Goal: Information Seeking & Learning: Check status

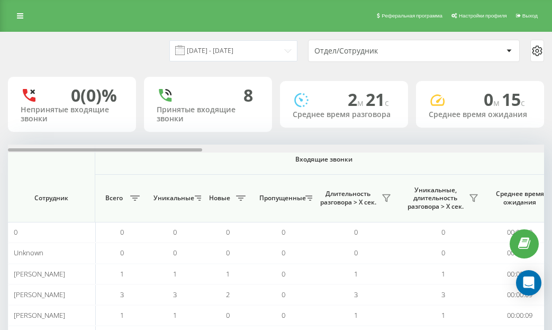
click at [514, 145] on div at bounding box center [276, 148] width 536 height 8
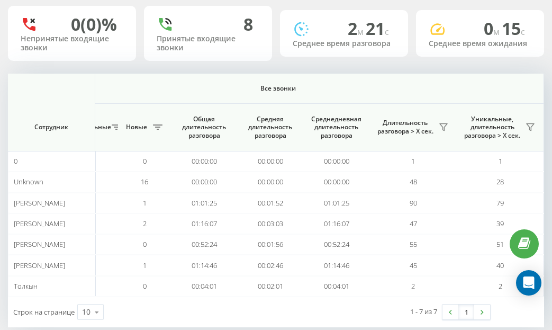
scroll to position [89, 0]
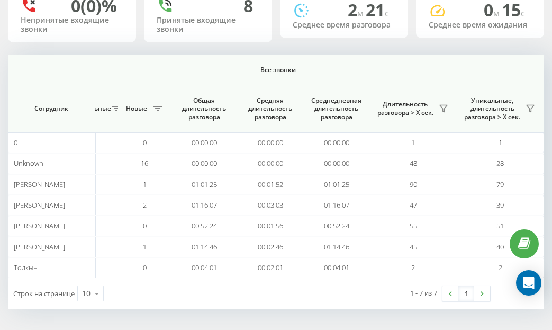
click at [372, 63] on th "Все звонки" at bounding box center [278, 70] width 532 height 30
click at [383, 53] on div "19.08.2025 - 19.08.2025 Отдел/Сотрудник 0 (0)% Непринятые входящие звонки 8 При…" at bounding box center [276, 126] width 536 height 366
drag, startPoint x: 362, startPoint y: 61, endPoint x: 339, endPoint y: 58, distance: 23.5
click at [339, 58] on th "Все звонки" at bounding box center [278, 70] width 532 height 30
click at [336, 58] on th "Все звонки" at bounding box center [278, 70] width 532 height 30
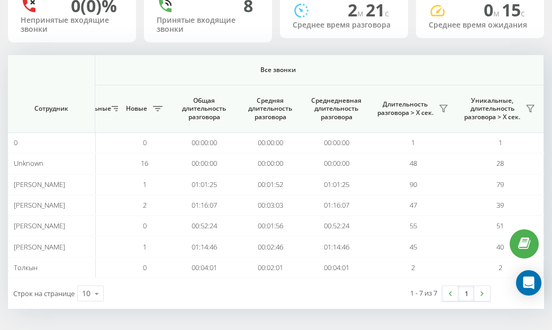
drag, startPoint x: 251, startPoint y: 43, endPoint x: 398, endPoint y: 89, distance: 153.6
click at [310, 56] on div "19.08.2025 - 19.08.2025 Отдел/Сотрудник 0 (0)% Непринятые входящие звонки 8 При…" at bounding box center [276, 126] width 536 height 366
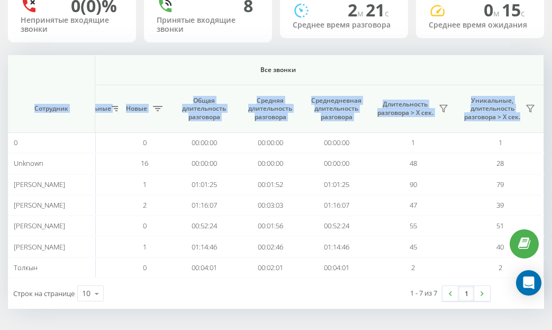
click at [395, 62] on th "Все звонки" at bounding box center [278, 70] width 532 height 30
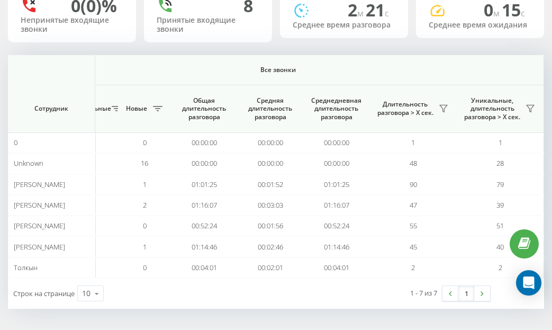
click at [408, 63] on th "Все звонки" at bounding box center [278, 70] width 532 height 30
click at [439, 69] on span "Все звонки" at bounding box center [277, 70] width 469 height 8
drag, startPoint x: 423, startPoint y: 62, endPoint x: 418, endPoint y: 60, distance: 5.5
click at [422, 61] on th "Все звонки" at bounding box center [278, 70] width 532 height 30
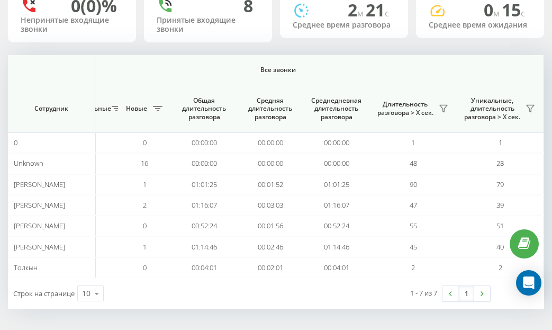
drag, startPoint x: 404, startPoint y: 60, endPoint x: 387, endPoint y: 60, distance: 17.5
click at [387, 60] on th "Все звонки" at bounding box center [278, 70] width 532 height 30
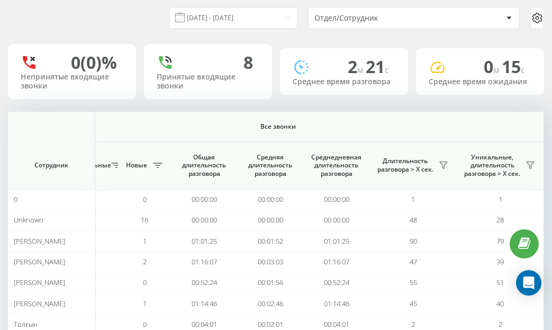
scroll to position [0, 0]
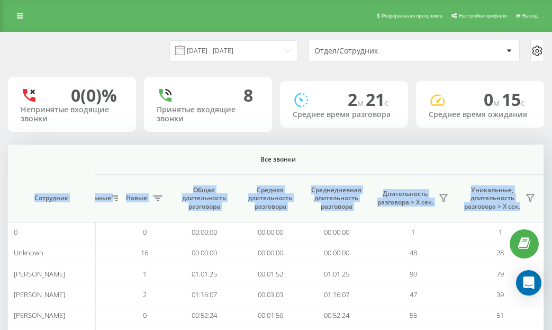
drag, startPoint x: 483, startPoint y: 150, endPoint x: 443, endPoint y: 139, distance: 41.2
click at [443, 139] on div "19.08.2025 - 19.08.2025 Отдел/Сотрудник 0 (0)% Непринятые входящие звонки 8 При…" at bounding box center [276, 215] width 536 height 366
click at [456, 149] on th "Все звонки" at bounding box center [278, 159] width 532 height 30
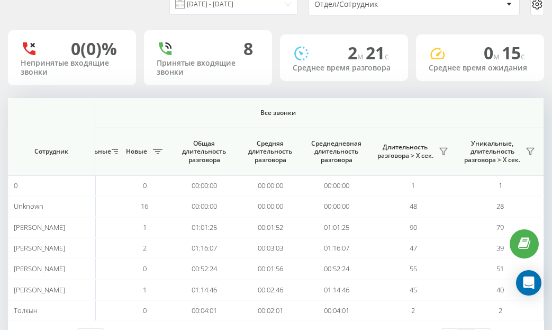
scroll to position [37, 0]
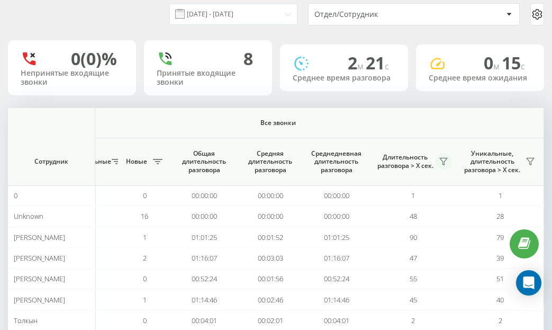
click at [447, 160] on icon at bounding box center [443, 161] width 8 height 8
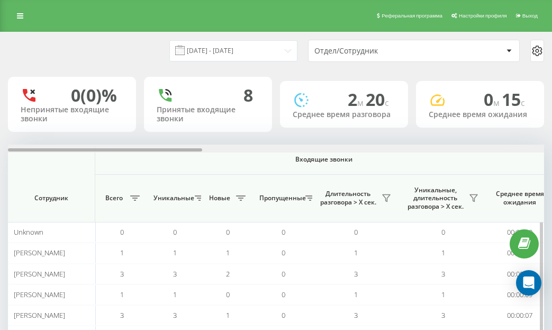
click at [517, 150] on div at bounding box center [276, 148] width 536 height 8
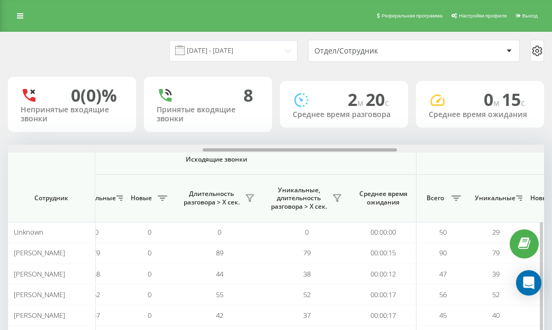
click at [524, 148] on div at bounding box center [276, 148] width 536 height 8
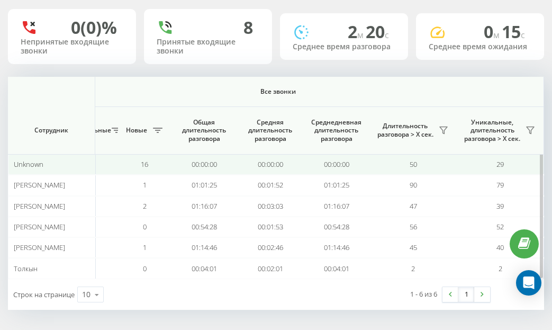
scroll to position [69, 0]
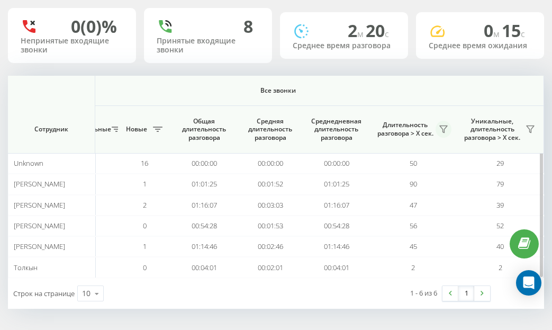
click at [447, 134] on button at bounding box center [443, 129] width 16 height 17
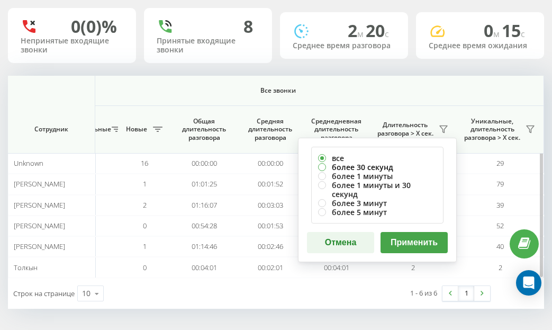
click at [388, 165] on label "более 30 секунд" at bounding box center [377, 166] width 119 height 9
radio input "true"
click at [405, 233] on button "Применить" at bounding box center [413, 242] width 67 height 21
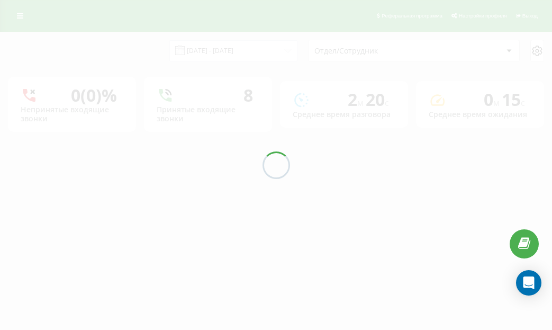
scroll to position [0, 0]
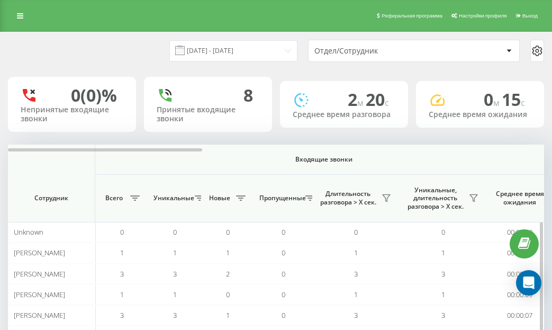
click at [523, 153] on th "Входящие звонки" at bounding box center [324, 159] width 458 height 30
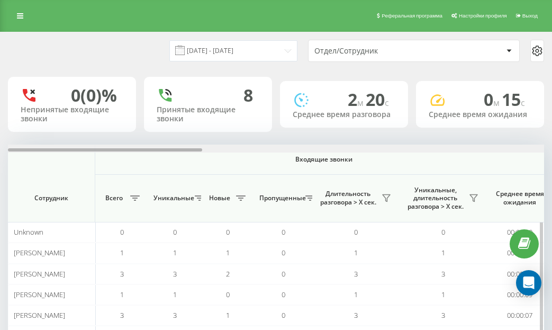
click at [526, 150] on div "Входящие звонки Исходящие звонки Все звонки Сотрудник Всего Уникальные Новые Пр…" at bounding box center [276, 245] width 536 height 202
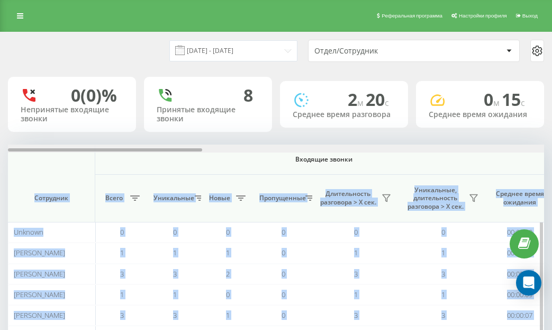
click at [529, 149] on div at bounding box center [276, 148] width 536 height 8
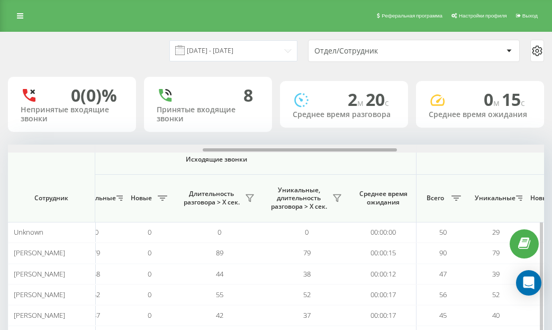
click at [529, 149] on div at bounding box center [276, 148] width 536 height 8
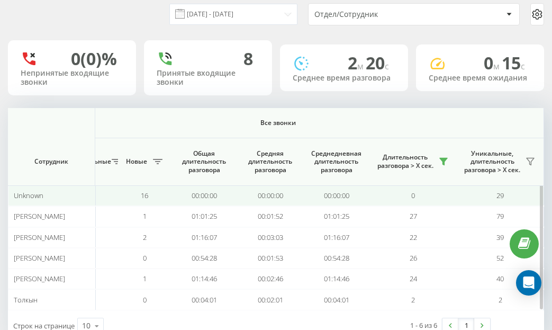
scroll to position [69, 0]
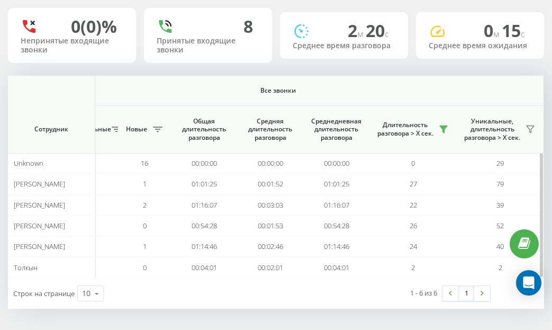
click at [423, 79] on th "Все звонки" at bounding box center [278, 91] width 532 height 30
click at [362, 79] on th "Все звонки" at bounding box center [278, 91] width 532 height 30
click at [335, 79] on th "Все звонки" at bounding box center [278, 91] width 532 height 30
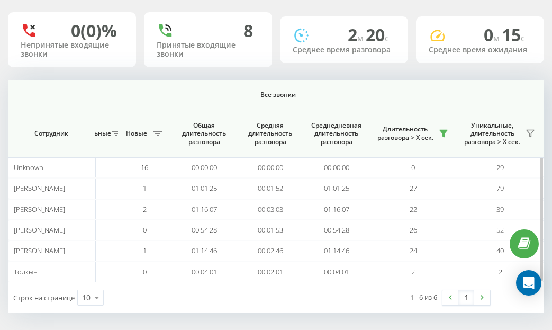
scroll to position [16, 0]
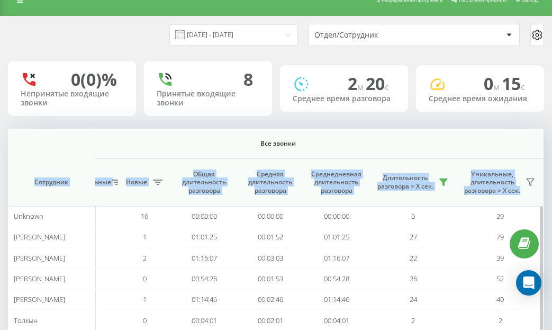
drag, startPoint x: 359, startPoint y: 126, endPoint x: 298, endPoint y: 131, distance: 61.0
click at [298, 131] on div "[DATE] - [DATE] Отдел/Сотрудник 0 (0)% Непринятые входящие звонки 8 Принятые вх…" at bounding box center [276, 188] width 536 height 345
click at [306, 130] on th "Все звонки" at bounding box center [278, 144] width 532 height 30
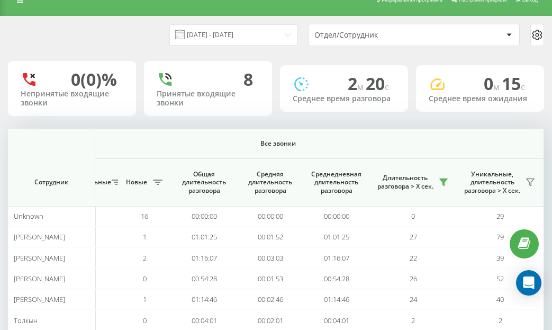
drag, startPoint x: 360, startPoint y: 135, endPoint x: 421, endPoint y: 125, distance: 61.2
click at [361, 135] on th "Все звонки" at bounding box center [278, 144] width 532 height 30
drag, startPoint x: 421, startPoint y: 125, endPoint x: 429, endPoint y: 125, distance: 7.9
click at [425, 125] on div "[DATE] - [DATE] Отдел/Сотрудник 0 (0)% Непринятые входящие звонки 8 Принятые вх…" at bounding box center [276, 188] width 536 height 345
click at [492, 140] on span "Все звонки" at bounding box center [277, 143] width 469 height 8
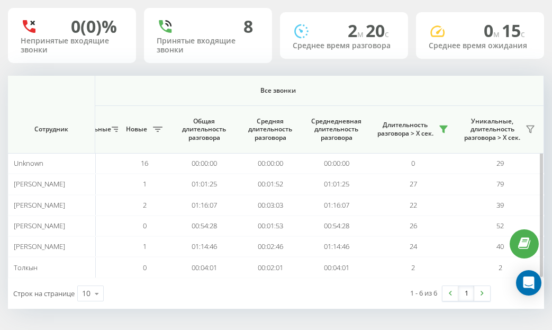
scroll to position [0, 0]
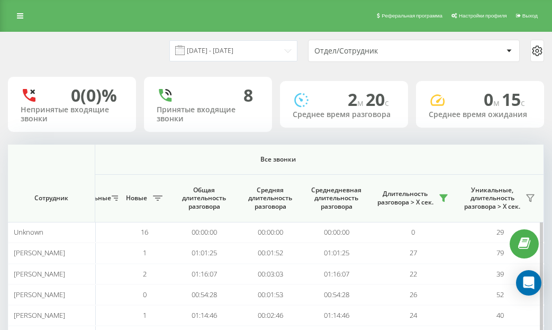
drag, startPoint x: 452, startPoint y: 148, endPoint x: 435, endPoint y: 146, distance: 17.1
click at [441, 146] on th "Все звонки" at bounding box center [278, 159] width 532 height 30
drag, startPoint x: 434, startPoint y: 146, endPoint x: 378, endPoint y: 148, distance: 55.6
click at [381, 148] on th "Все звонки" at bounding box center [278, 159] width 532 height 30
drag, startPoint x: 378, startPoint y: 148, endPoint x: 457, endPoint y: 143, distance: 79.0
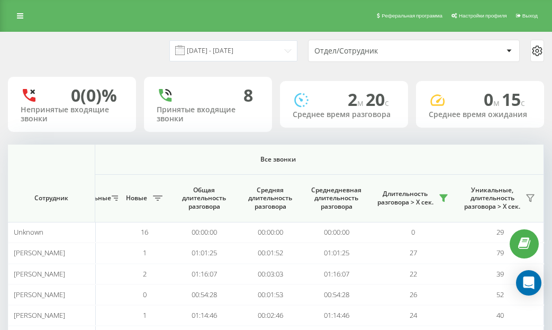
click at [457, 143] on div "[DATE] - [DATE] Отдел/Сотрудник 0 (0)% Непринятые входящие звонки 8 Принятые вх…" at bounding box center [276, 204] width 536 height 345
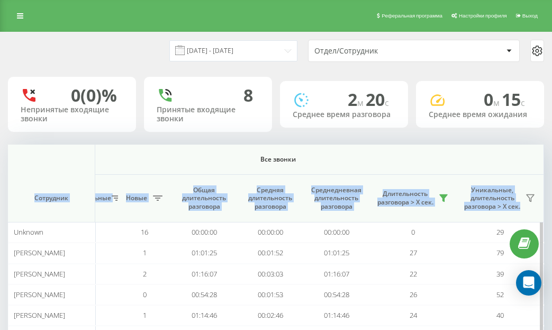
click at [349, 166] on th "Все звонки" at bounding box center [278, 159] width 532 height 30
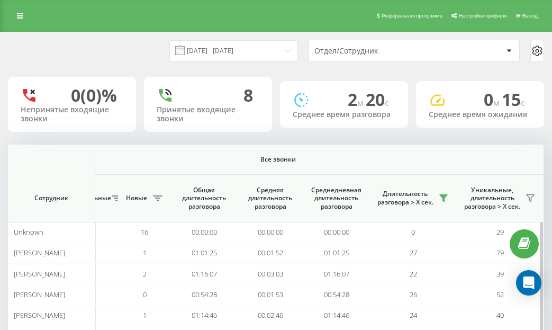
click at [176, 144] on th "Все звонки" at bounding box center [278, 159] width 532 height 30
drag, startPoint x: 80, startPoint y: 148, endPoint x: 63, endPoint y: 154, distance: 17.9
click at [63, 154] on th at bounding box center [51, 159] width 87 height 30
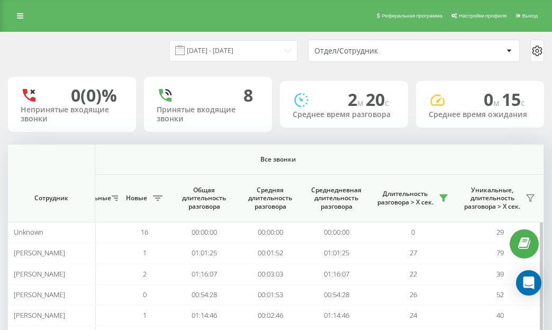
click at [63, 154] on th at bounding box center [51, 159] width 87 height 30
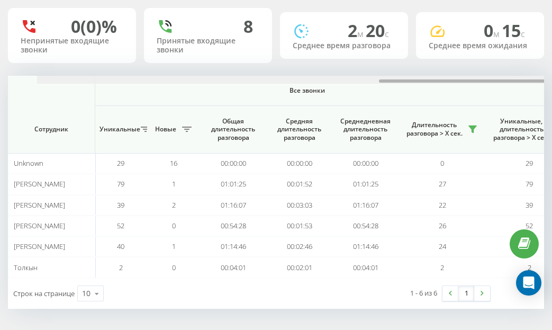
scroll to position [0, 940]
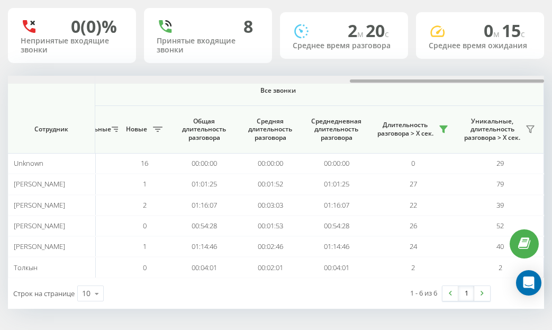
drag, startPoint x: 476, startPoint y: 80, endPoint x: 485, endPoint y: 61, distance: 21.8
click at [485, 61] on div "[DATE] - [DATE] Отдел/Сотрудник 0 (0)% Непринятые входящие звонки 8 Принятые вх…" at bounding box center [276, 135] width 536 height 345
drag, startPoint x: 395, startPoint y: 80, endPoint x: 444, endPoint y: 87, distance: 49.8
click at [444, 87] on div "Входящие звонки Исходящие звонки Все звонки Сотрудник Всего Уникальные Новые Пр…" at bounding box center [276, 177] width 536 height 202
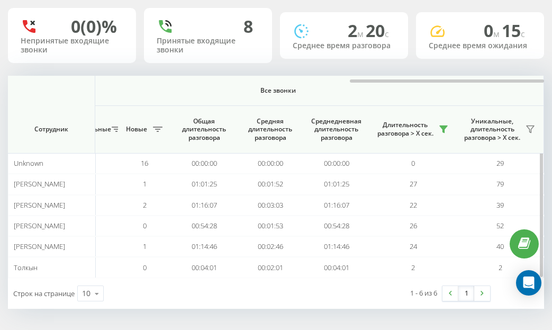
click at [441, 138] on div "Длительность разговора > Х сек." at bounding box center [413, 129] width 77 height 17
click at [443, 128] on icon at bounding box center [443, 129] width 7 height 7
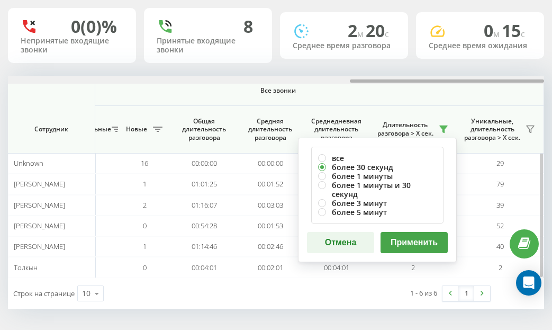
drag, startPoint x: 376, startPoint y: 79, endPoint x: 380, endPoint y: 76, distance: 5.6
click at [380, 76] on div at bounding box center [276, 80] width 536 height 8
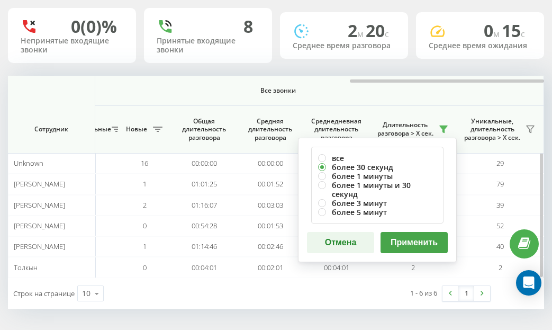
click at [442, 93] on span "Все звонки" at bounding box center [277, 90] width 469 height 8
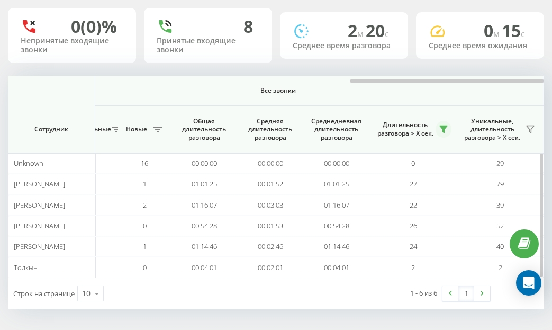
click at [447, 126] on icon at bounding box center [443, 129] width 7 height 7
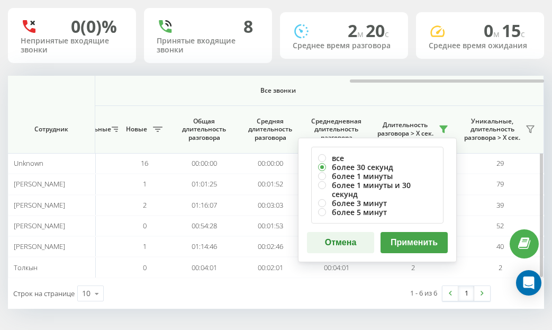
click at [435, 232] on button "Применить" at bounding box center [413, 242] width 67 height 21
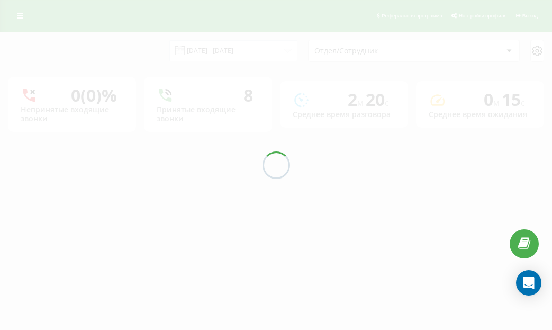
scroll to position [0, 0]
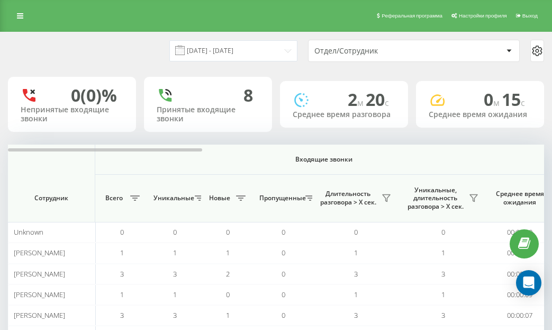
click at [501, 139] on div "[DATE] - [DATE] Отдел/Сотрудник 0 (0)% Непринятые входящие звонки 8 Принятые вх…" at bounding box center [276, 204] width 536 height 345
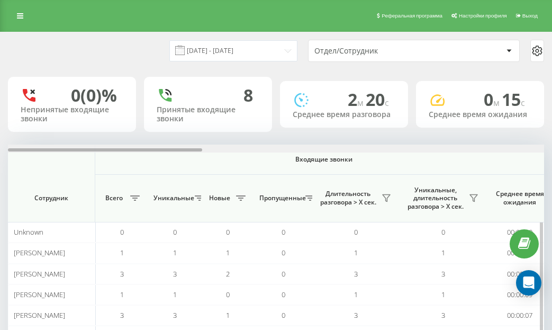
click at [494, 148] on div at bounding box center [276, 148] width 536 height 8
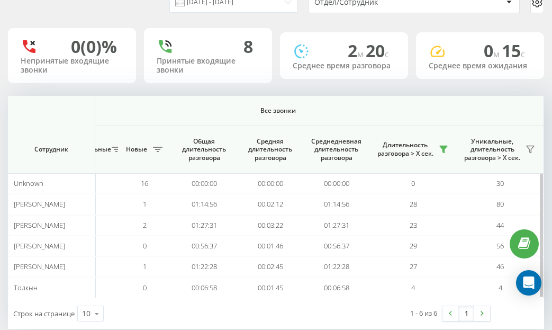
scroll to position [69, 0]
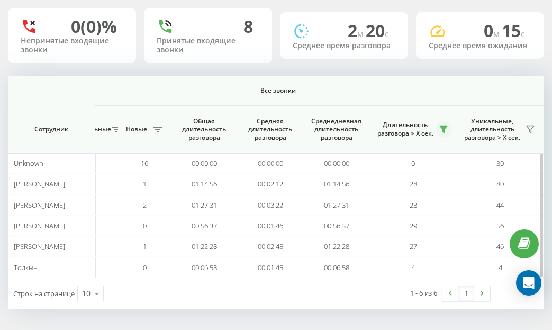
click at [441, 128] on icon at bounding box center [443, 129] width 7 height 7
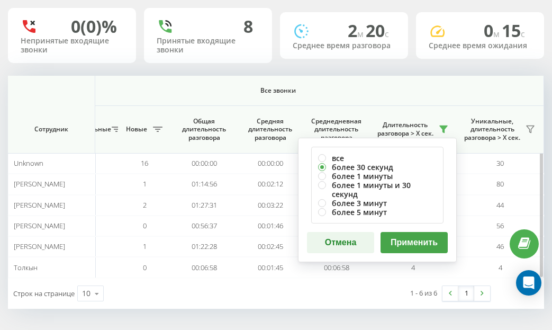
click at [401, 233] on button "Применить" at bounding box center [413, 242] width 67 height 21
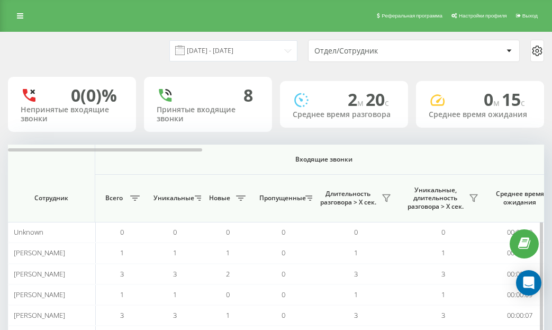
click at [509, 156] on span "Входящие звонки" at bounding box center [324, 159] width 402 height 8
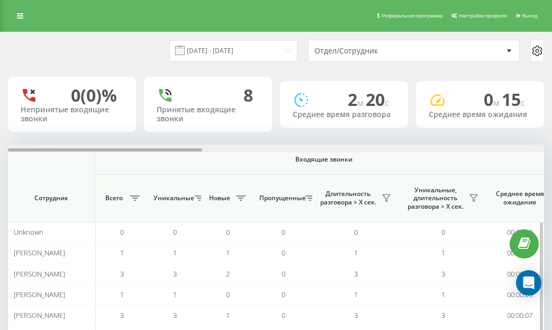
click at [527, 149] on div at bounding box center [276, 148] width 536 height 8
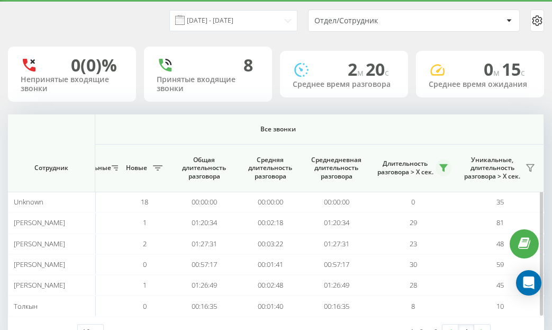
scroll to position [69, 0]
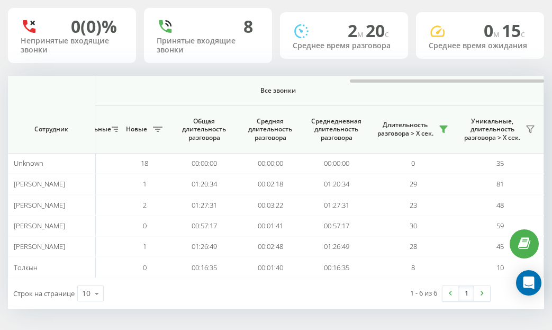
click at [426, 322] on div "[DATE] - [DATE] Отдел/Сотрудник 0 (0)% Непринятые входящие звонки 8 Принятые вх…" at bounding box center [276, 146] width 552 height 367
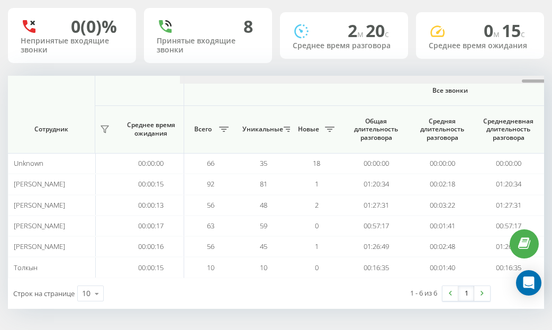
scroll to position [0, 940]
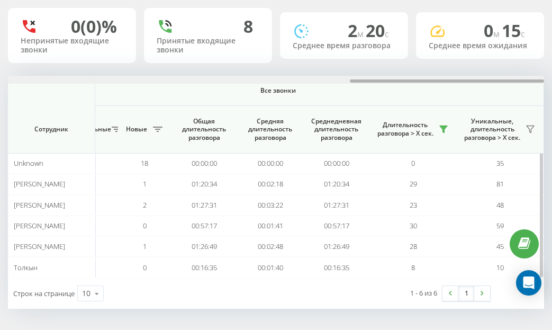
drag, startPoint x: 390, startPoint y: 82, endPoint x: 453, endPoint y: 75, distance: 63.9
click at [455, 77] on div at bounding box center [276, 80] width 536 height 8
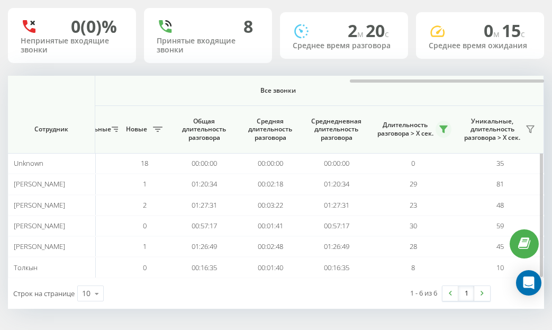
click at [439, 128] on icon at bounding box center [443, 129] width 8 height 8
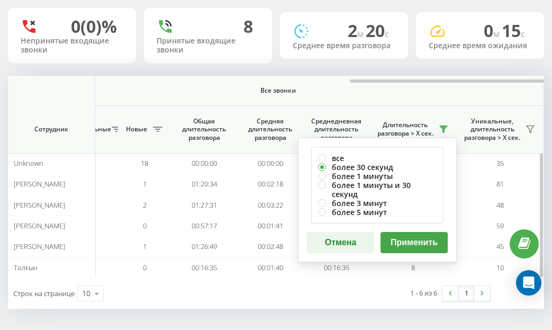
click at [416, 232] on button "Применить" at bounding box center [413, 242] width 67 height 21
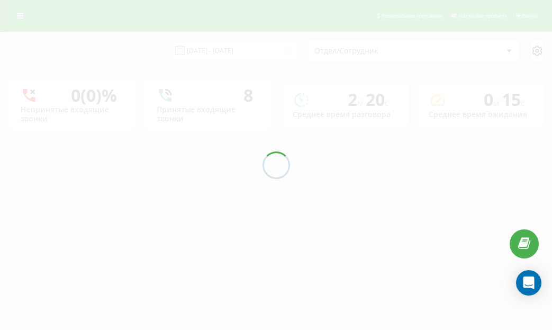
scroll to position [0, 0]
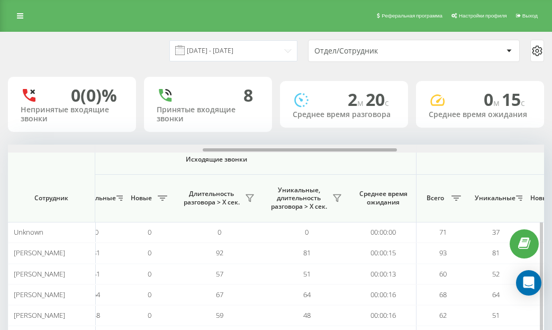
click at [522, 149] on div at bounding box center [276, 148] width 536 height 8
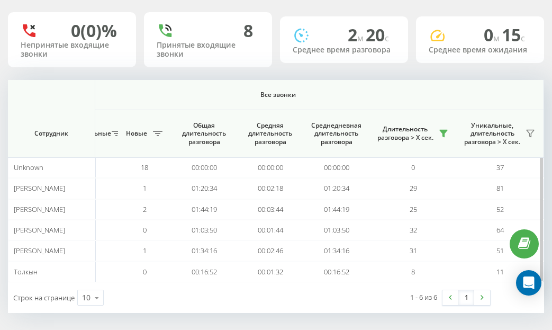
scroll to position [69, 0]
